Goal: Transaction & Acquisition: Purchase product/service

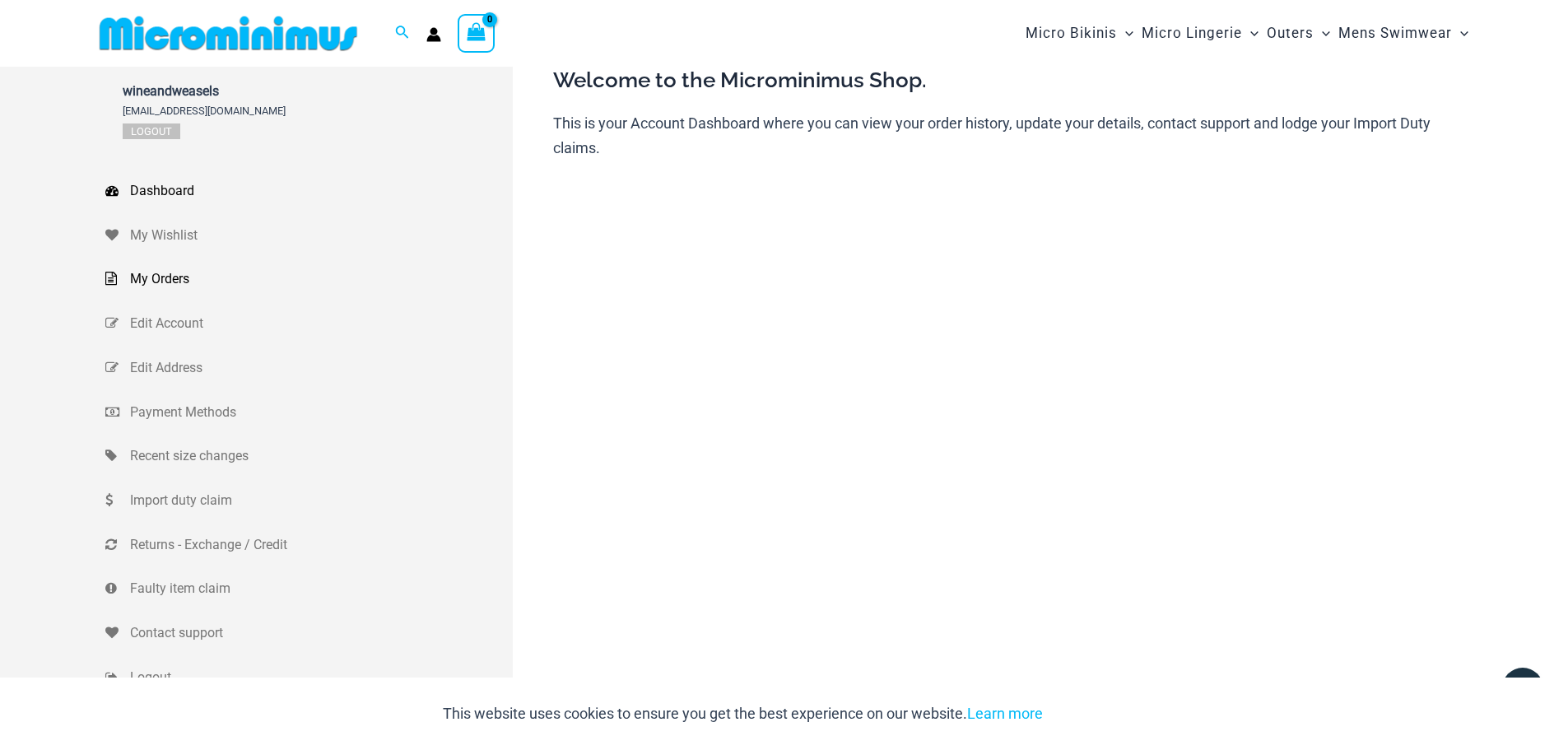
click at [161, 280] on span "My Orders" at bounding box center [319, 279] width 378 height 25
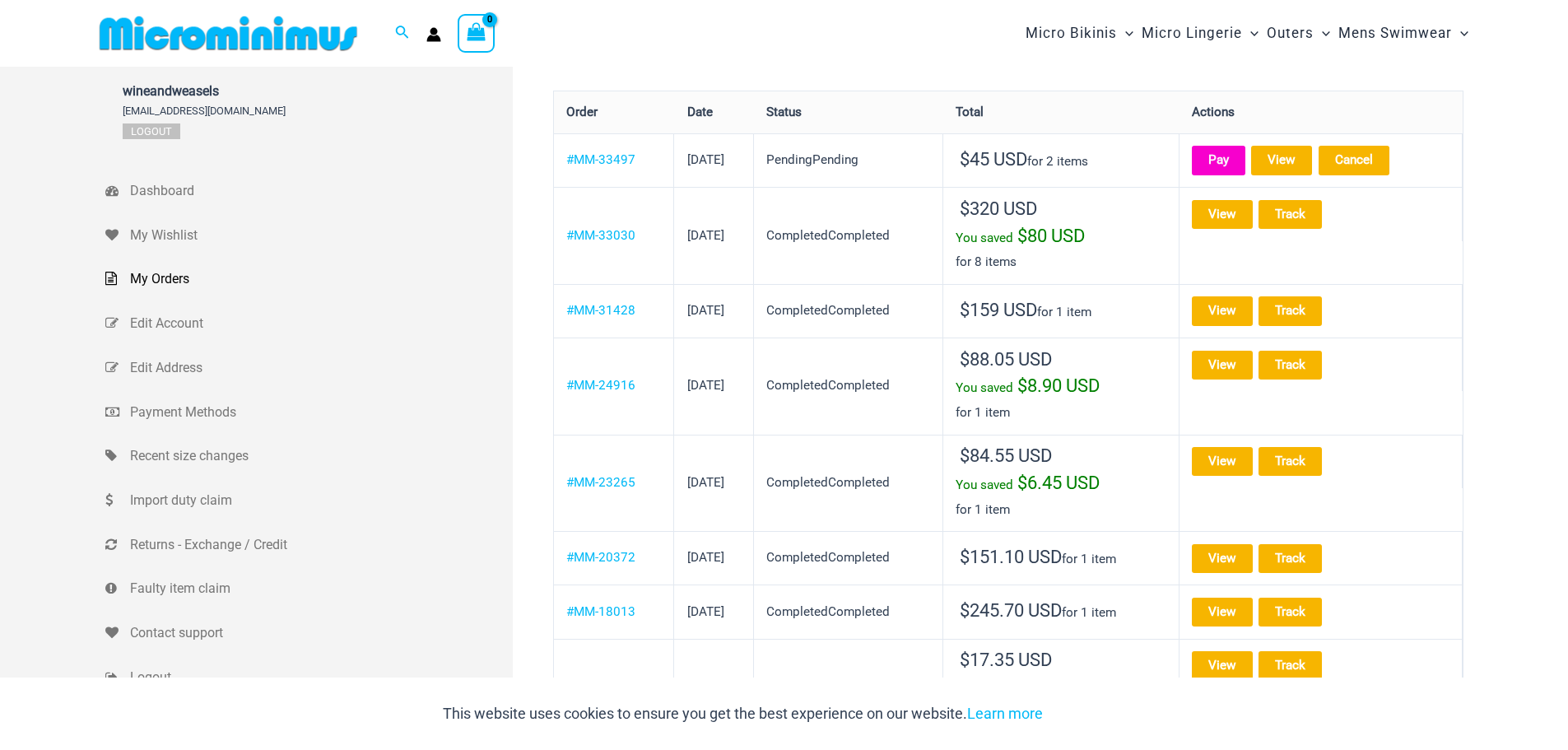
click at [1239, 162] on link "Pay" at bounding box center [1218, 160] width 54 height 29
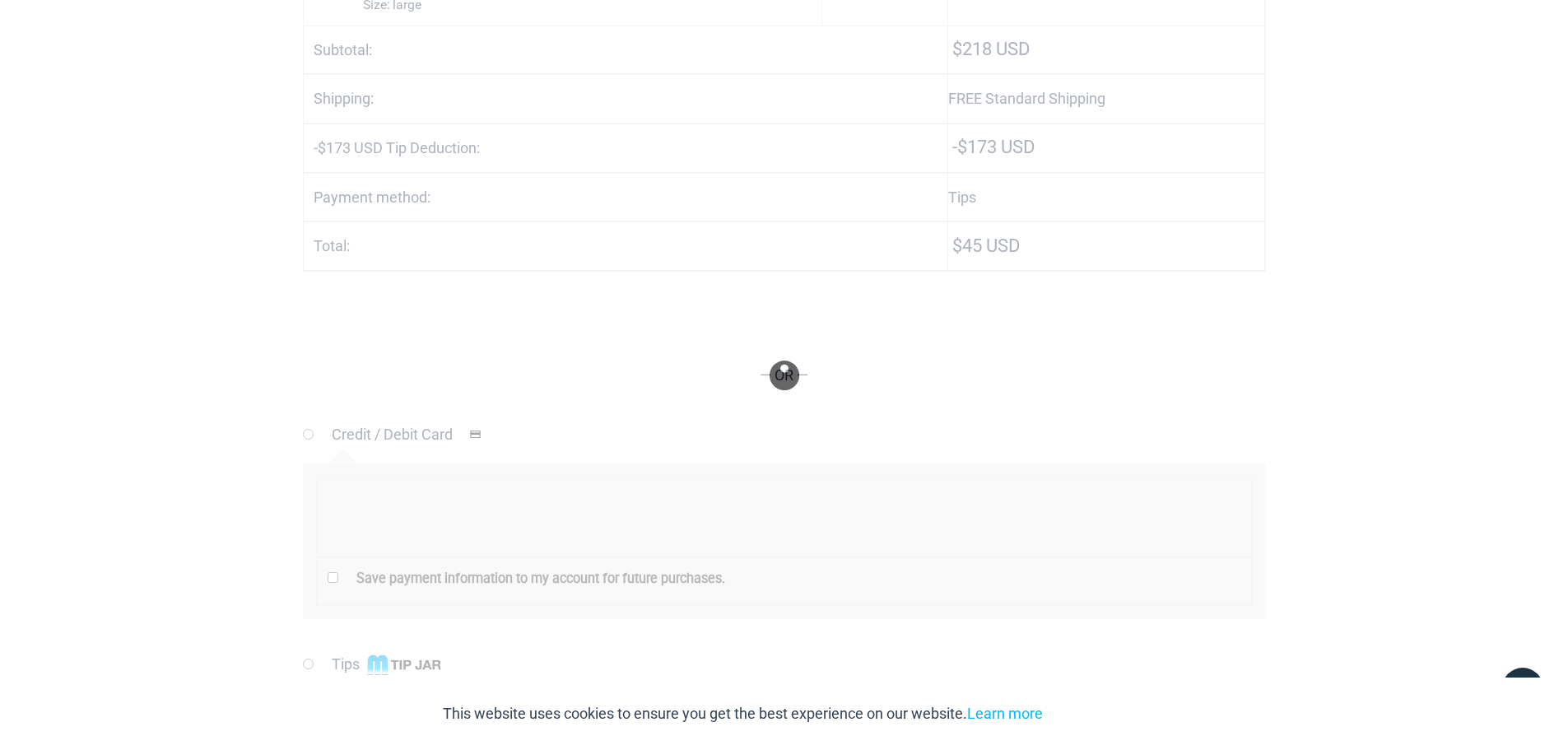
scroll to position [562, 0]
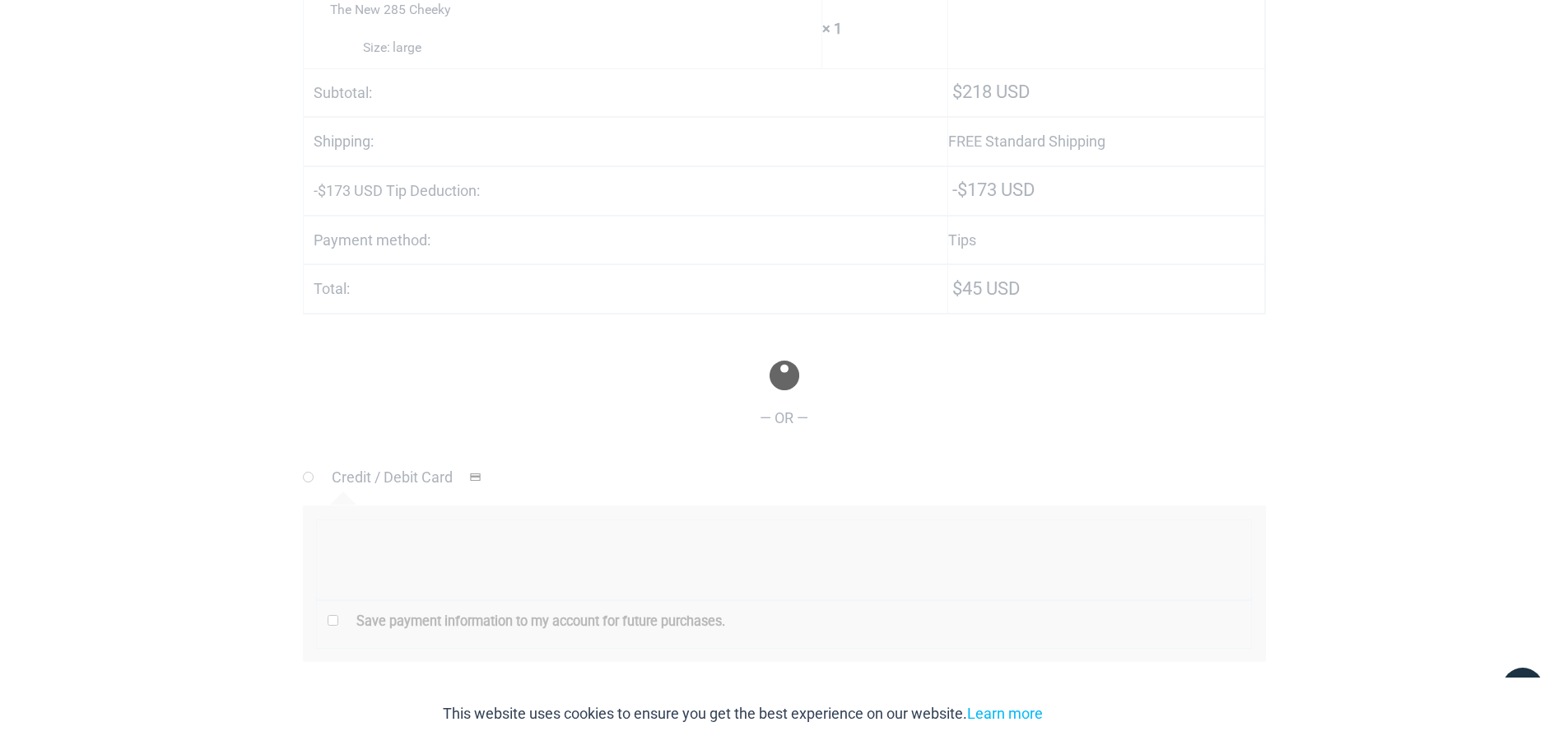
click at [1304, 717] on div "This website uses cookies to ensure you get the best experience on our website.…" at bounding box center [784, 713] width 1568 height 72
click at [1357, 603] on div at bounding box center [784, 375] width 1568 height 750
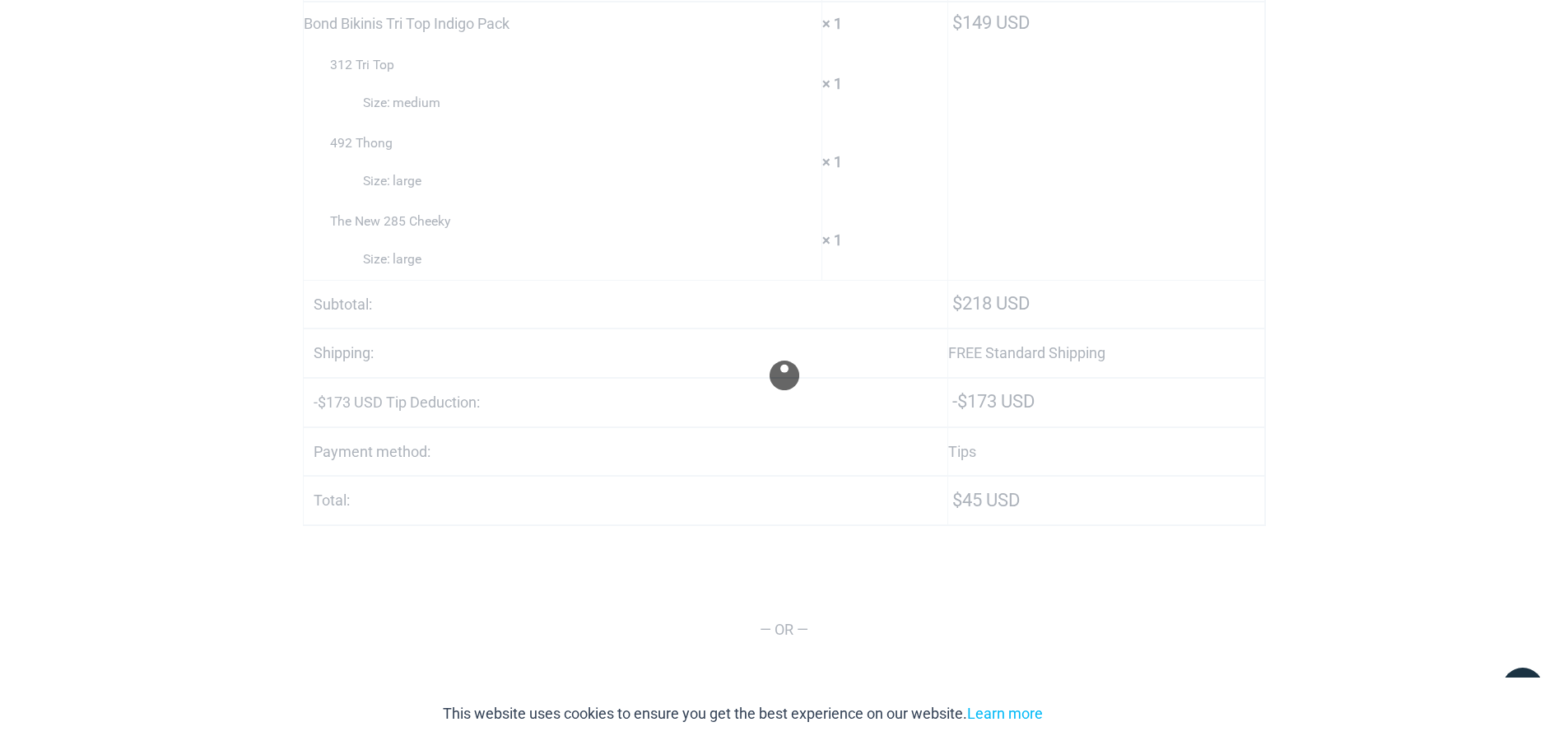
scroll to position [573, 0]
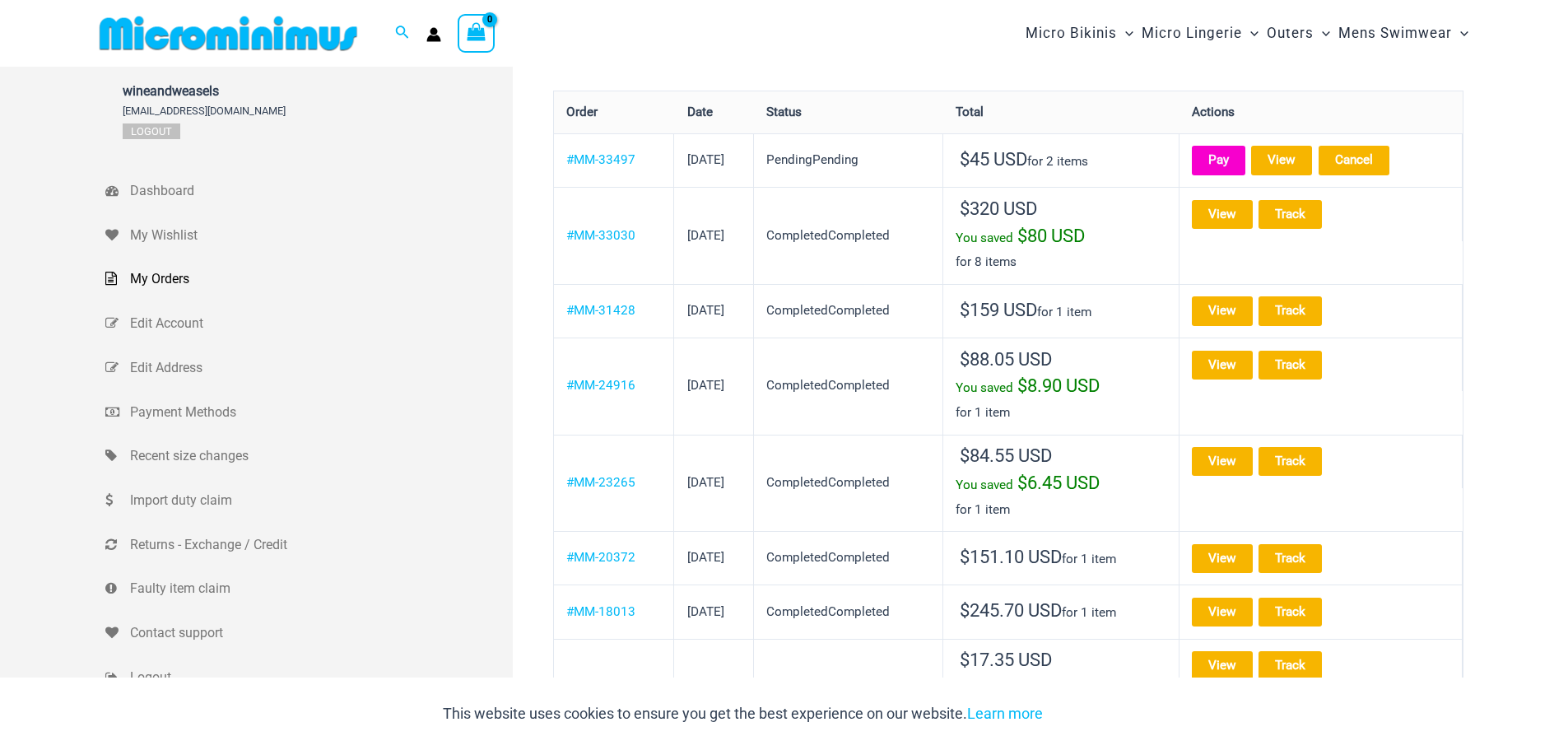
click at [1229, 151] on link "Pay" at bounding box center [1218, 160] width 54 height 29
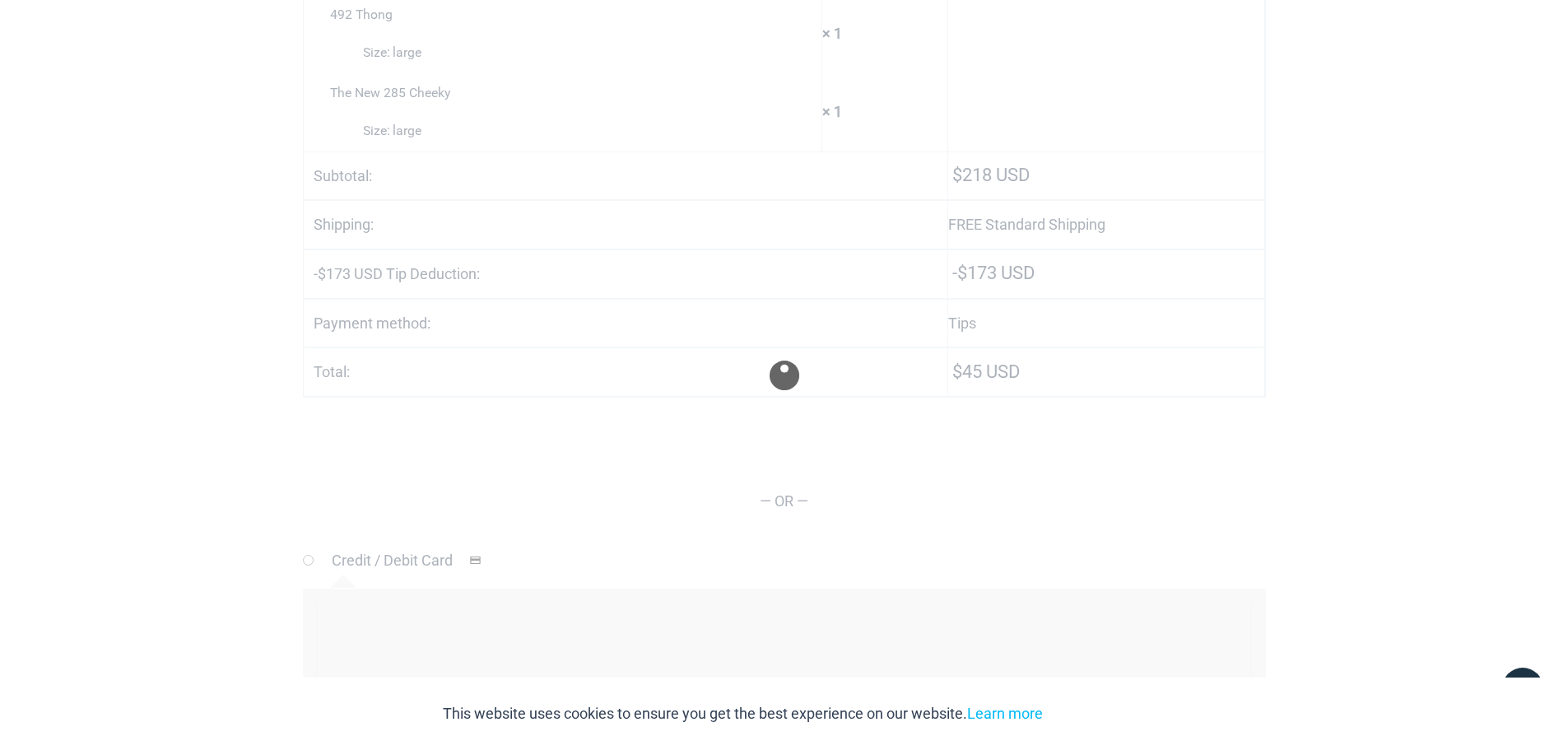
scroll to position [479, 0]
click at [1001, 716] on link "Learn more" at bounding box center [1004, 714] width 76 height 17
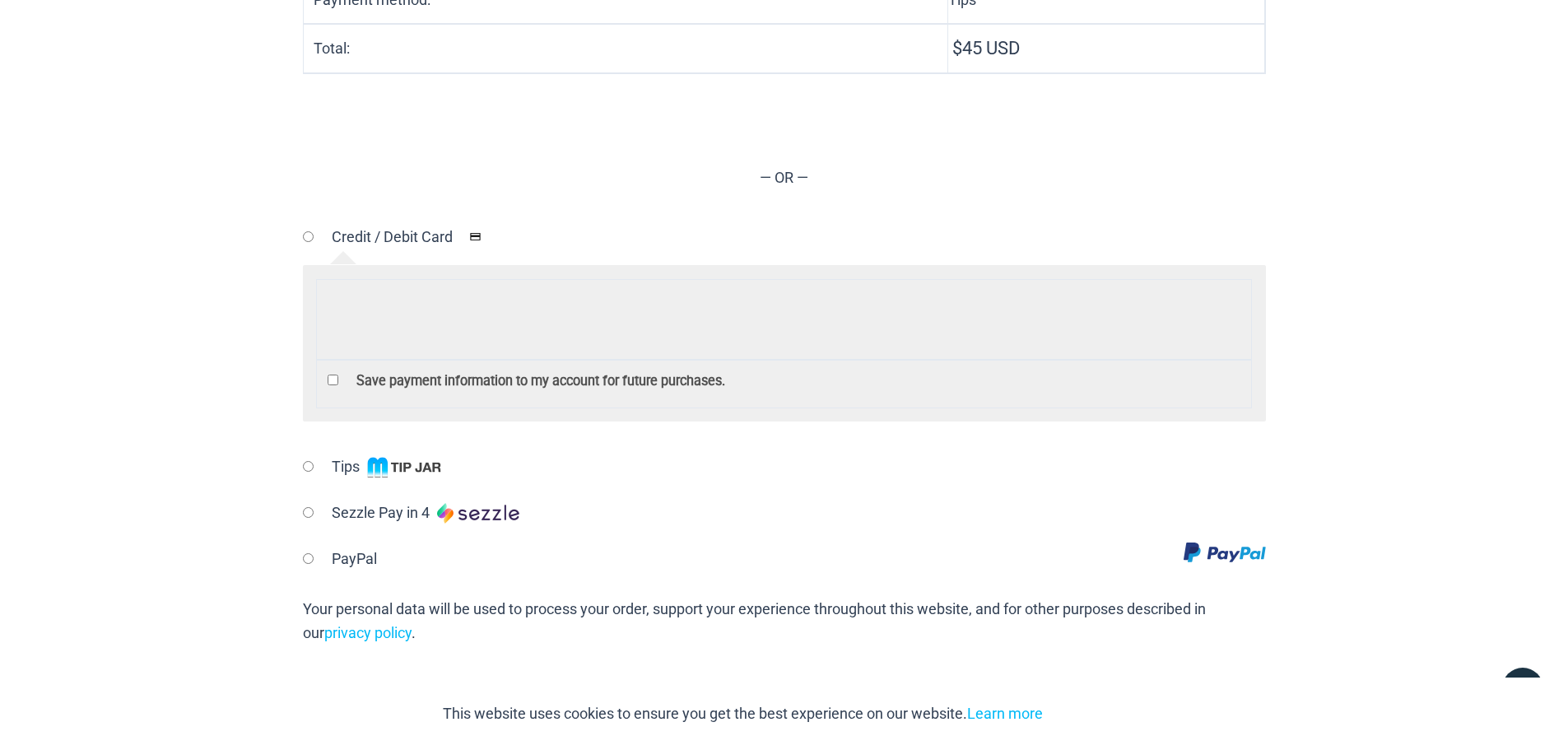
scroll to position [799, 0]
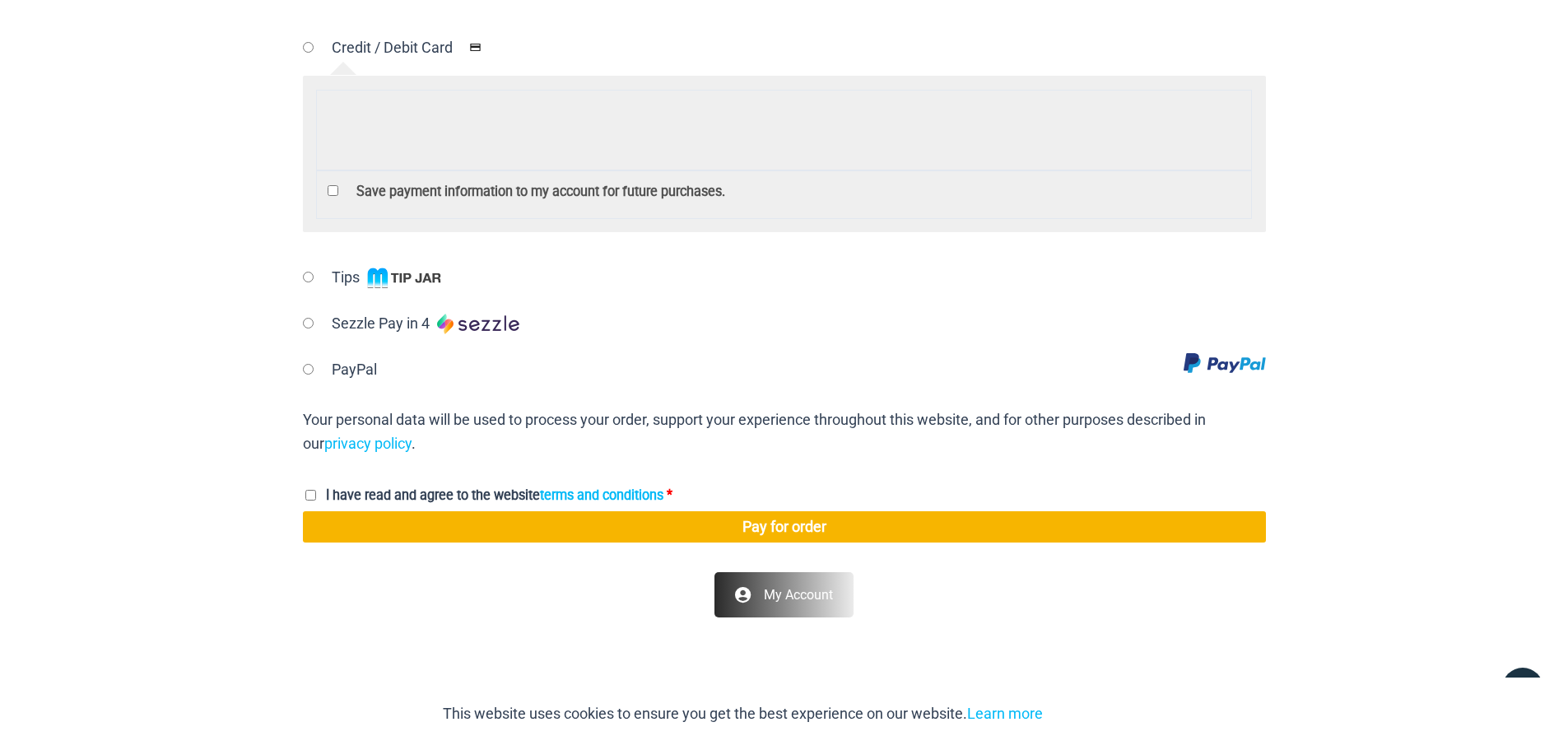
click at [303, 495] on p "I have read and agree to the website terms and conditions *" at bounding box center [784, 496] width 963 height 32
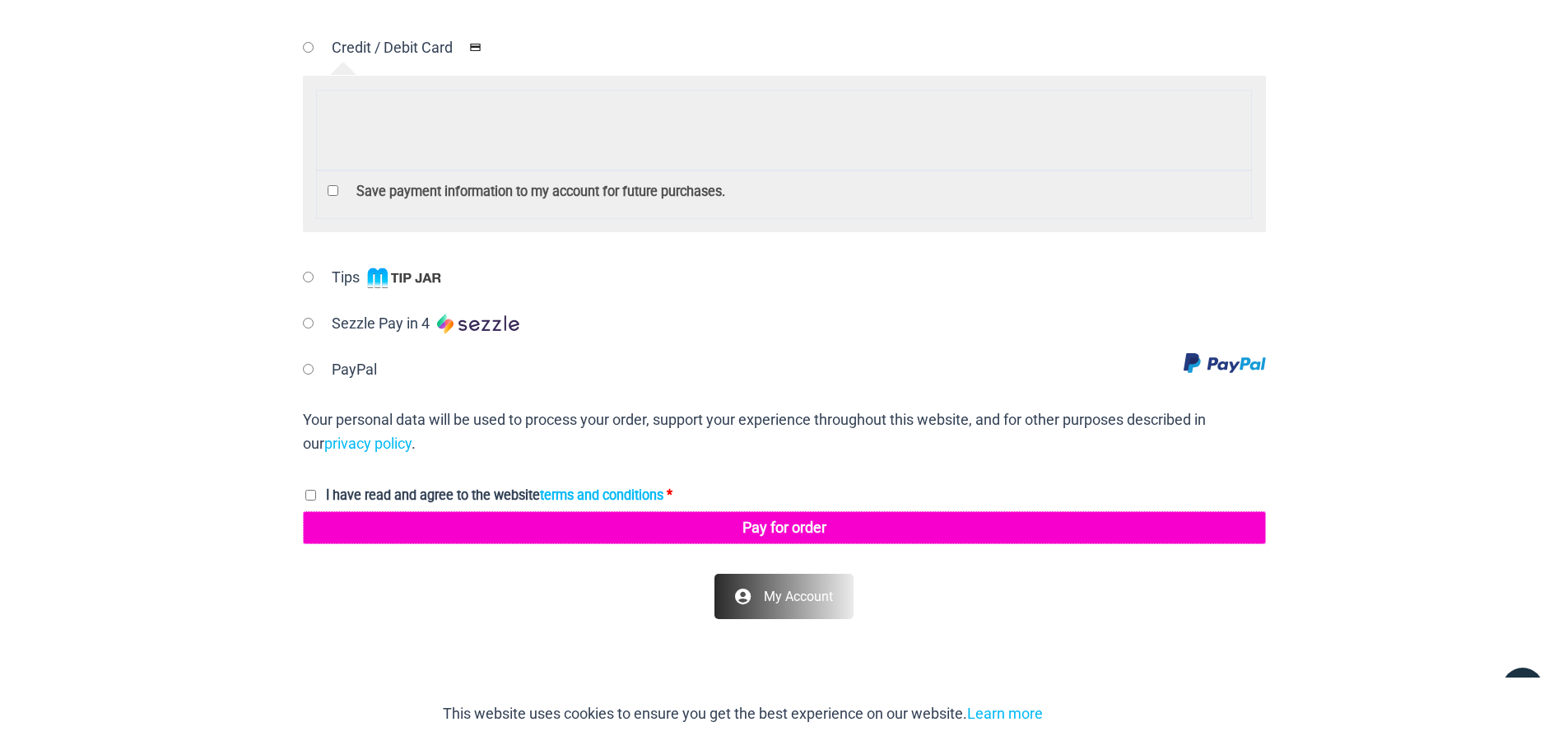
click at [597, 530] on button "Pay for order" at bounding box center [784, 527] width 963 height 33
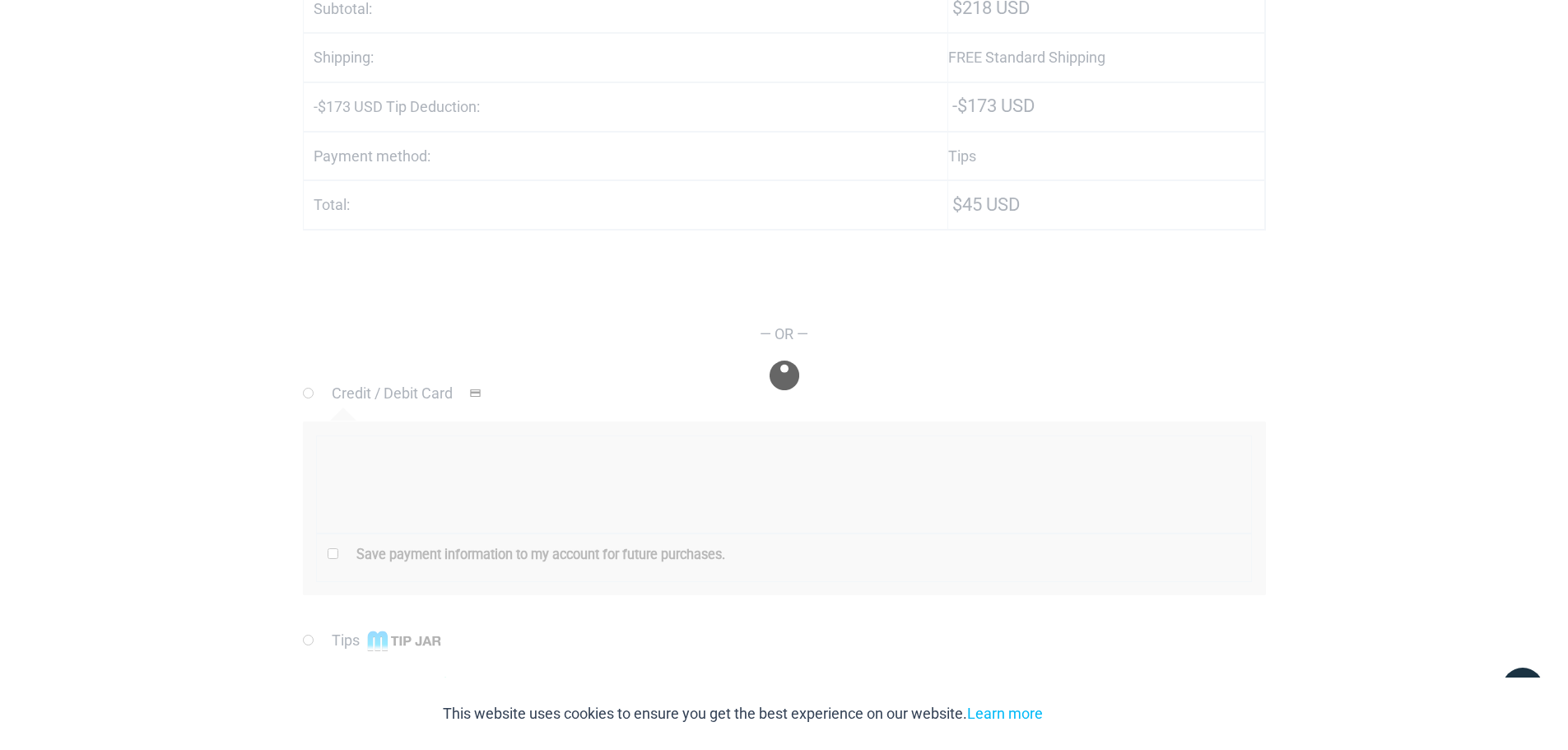
scroll to position [677, 0]
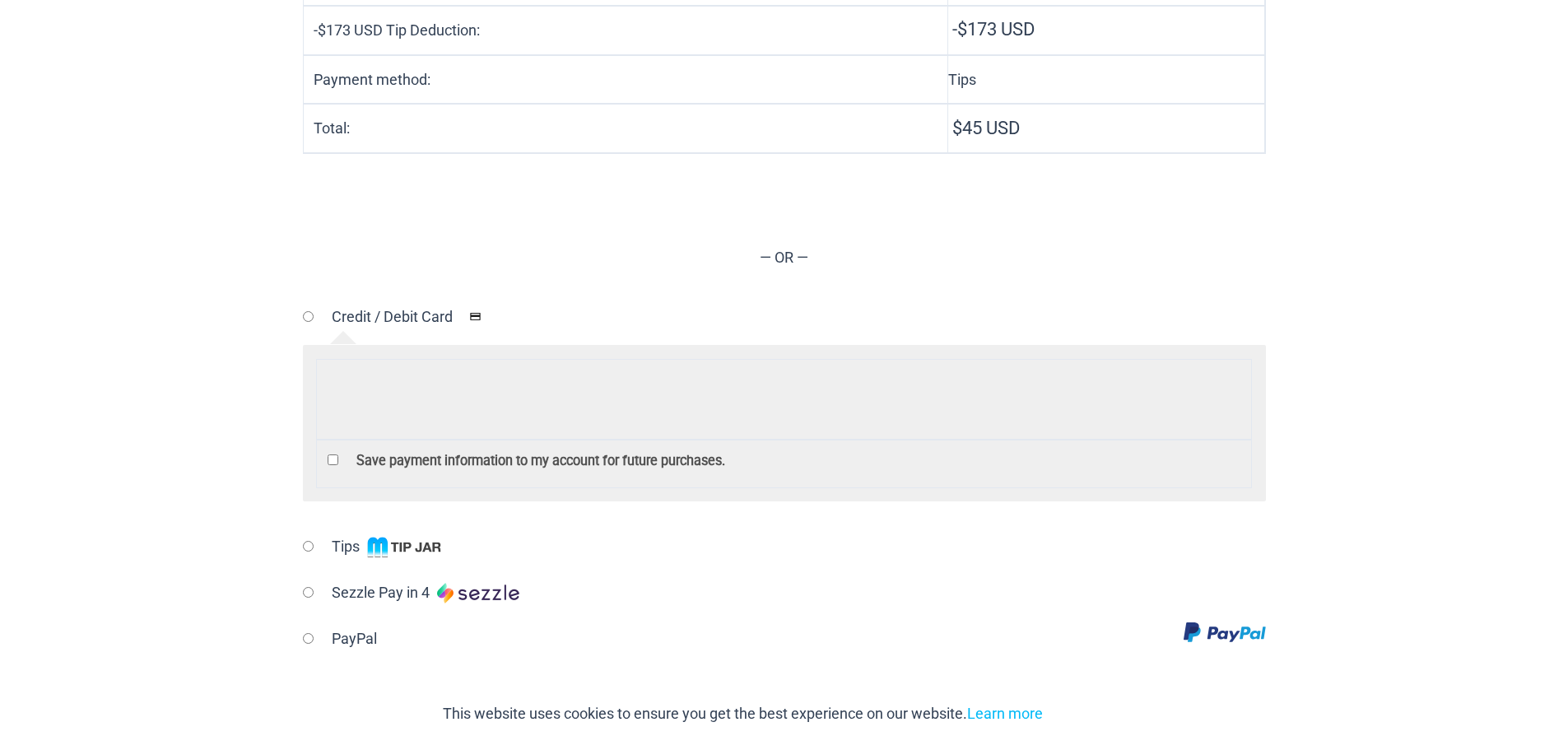
scroll to position [740, 0]
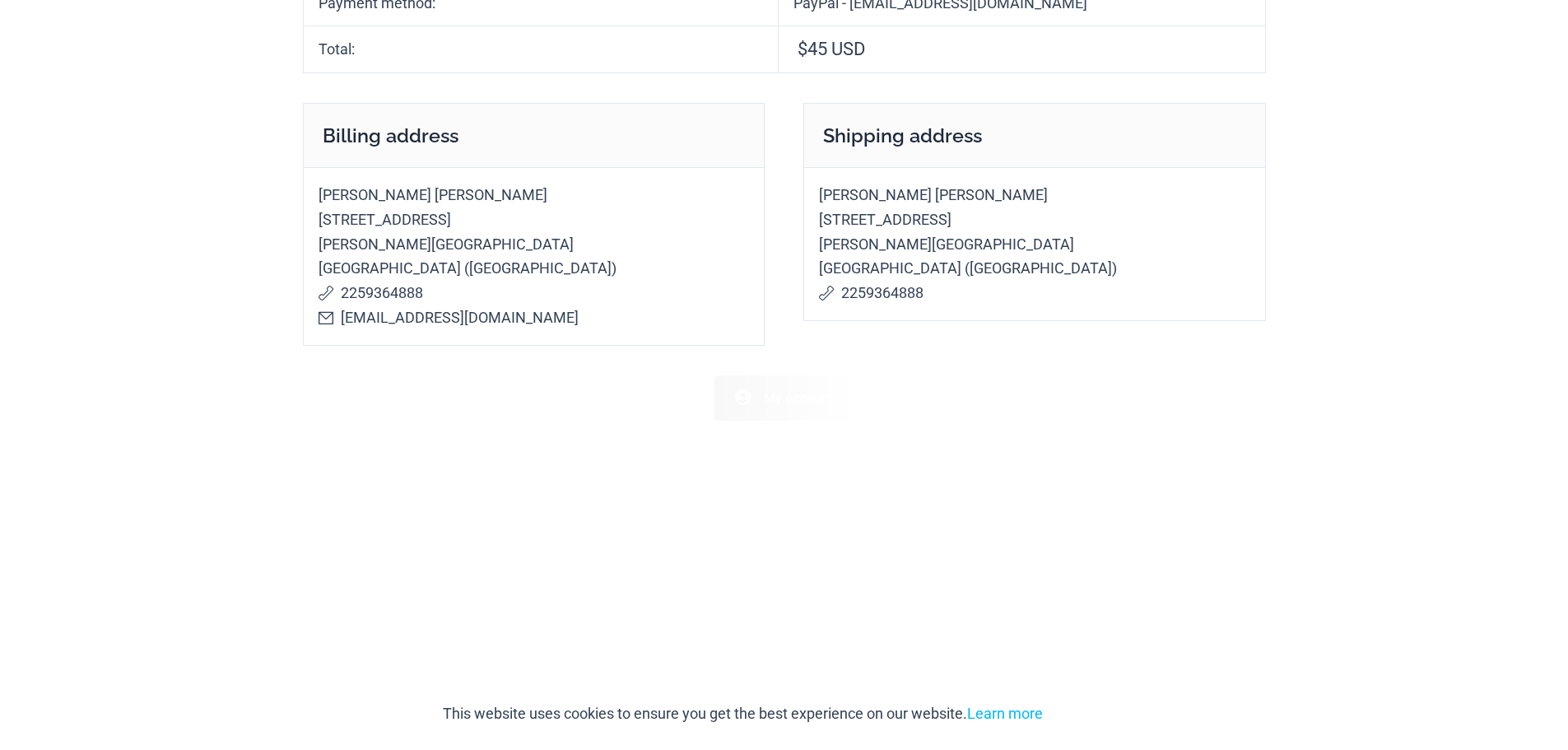
scroll to position [823, 0]
